Goal: Communication & Community: Ask a question

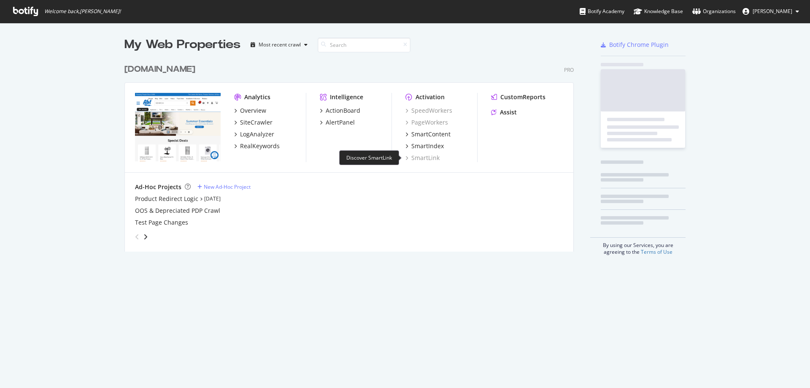
scroll to position [381, 797]
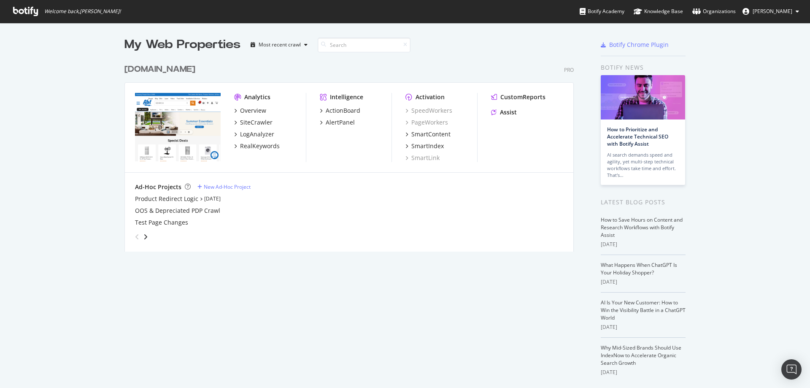
click at [137, 74] on div "abt.com" at bounding box center [159, 69] width 71 height 12
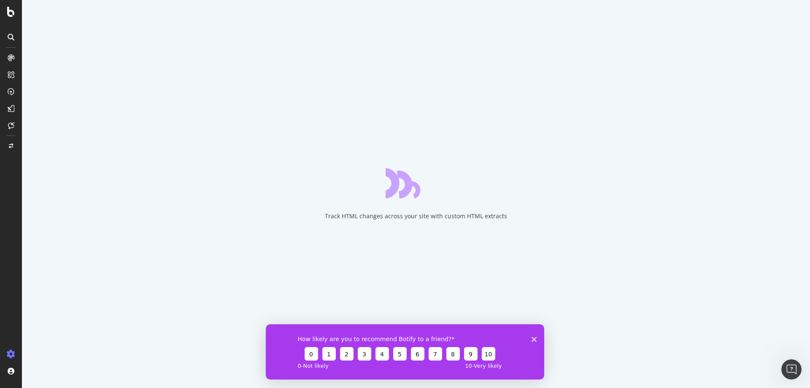
click at [533, 338] on icon "Close survey" at bounding box center [534, 338] width 5 height 5
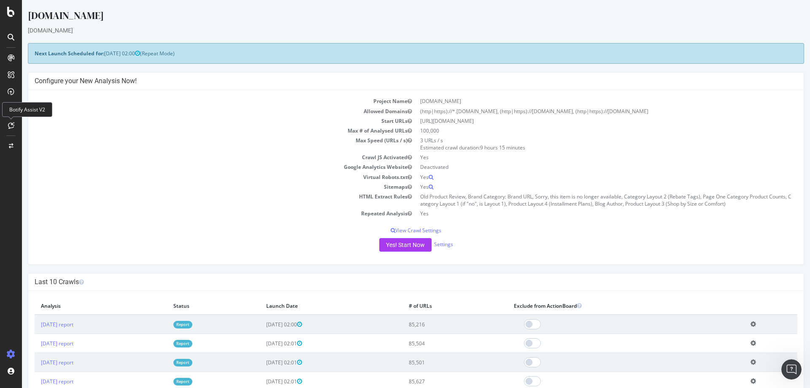
click at [9, 123] on icon at bounding box center [11, 125] width 6 height 7
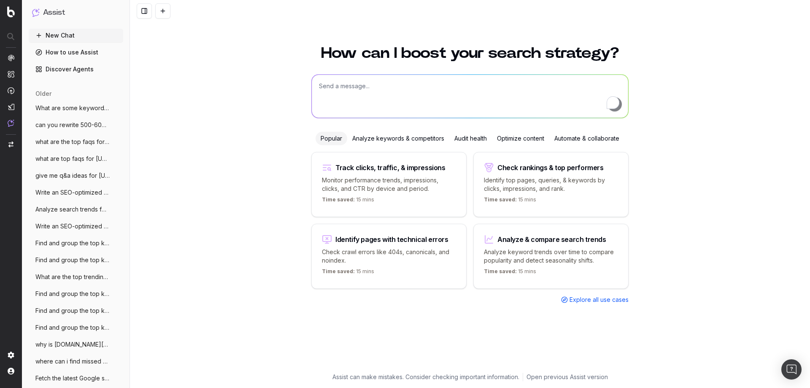
click at [344, 88] on textarea "To enrich screen reader interactions, please activate Accessibility in Grammarl…" at bounding box center [470, 96] width 316 height 43
click at [335, 96] on textarea "To enrich screen reader interactions, please activate Accessibility in Grammarl…" at bounding box center [470, 96] width 316 height 43
click at [441, 84] on textarea "To enrich screen reader interactions, please activate Accessibility in Grammarl…" at bounding box center [470, 96] width 316 height 43
paste textarea "[URL][DOMAIN_NAME]"
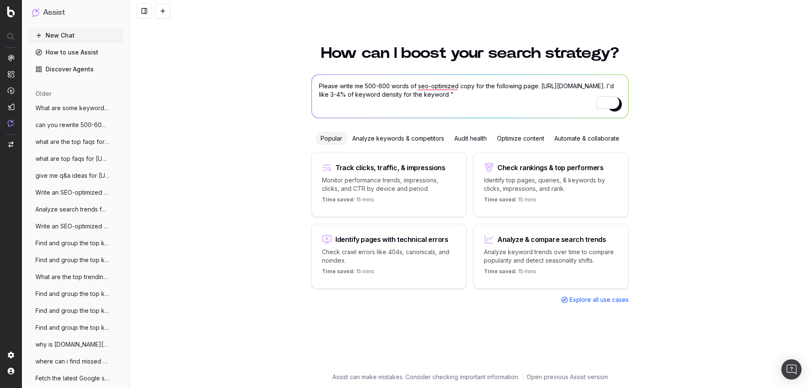
click at [516, 94] on textarea "Please write me 500-600 words of seo-optimized copy for the following page: [UR…" at bounding box center [470, 96] width 316 height 43
click at [522, 94] on textarea "Please write me 500-600 words of seo-optimized copy for the following page: [UR…" at bounding box center [470, 96] width 316 height 43
paste textarea "tvs (&) electronics"
type textarea "Please write me 500-600 words of seo-optimized copy for the following page: [UR…"
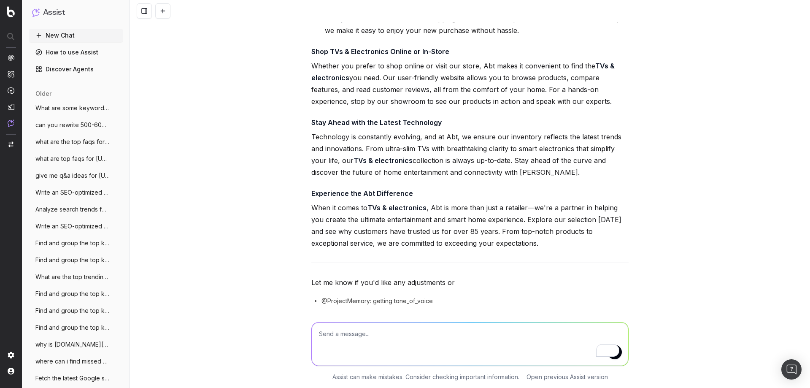
scroll to position [636, 0]
